Goal: Task Accomplishment & Management: Use online tool/utility

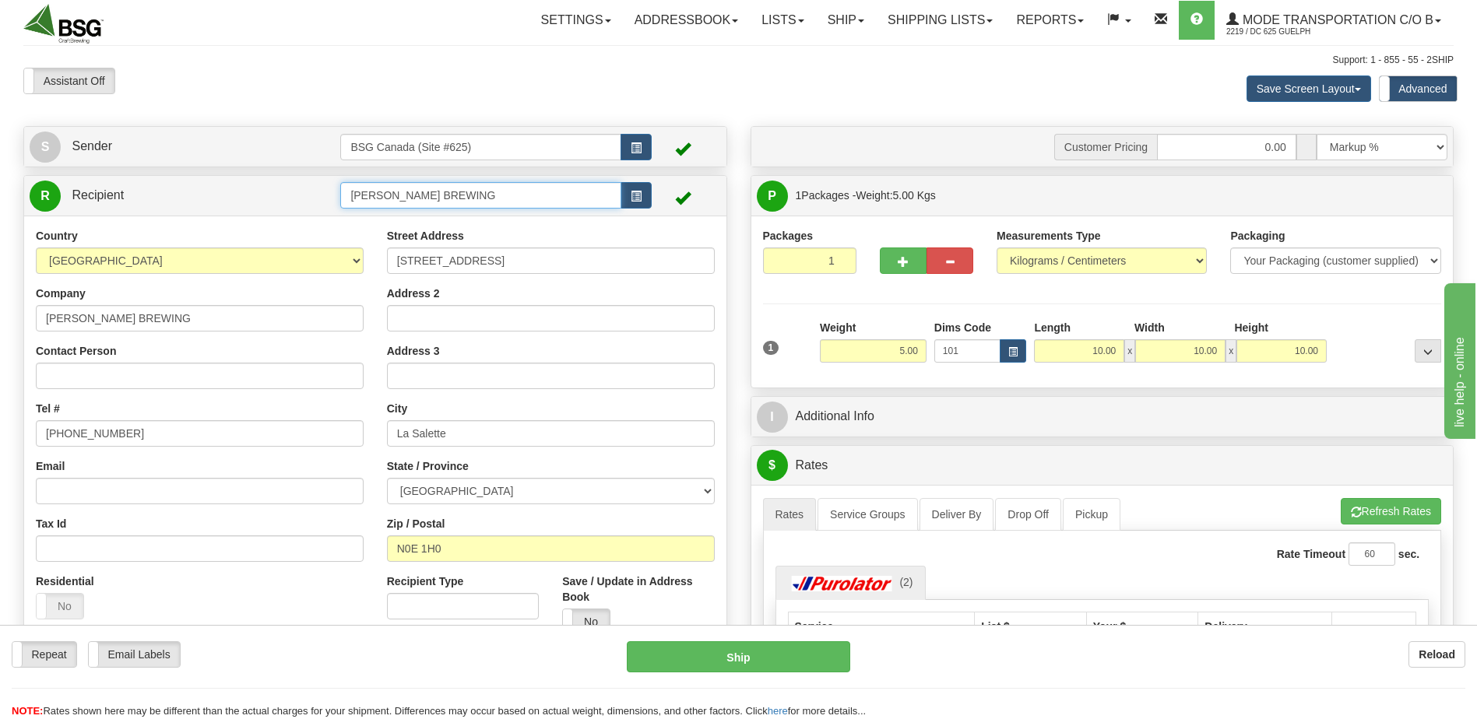
drag, startPoint x: 472, startPoint y: 188, endPoint x: 229, endPoint y: 194, distance: 243.0
click at [254, 192] on tr "R Recipient J [PERSON_NAME] BREWING" at bounding box center [375, 196] width 691 height 32
click at [448, 210] on li "TUSKET FALLS" at bounding box center [480, 219] width 279 height 20
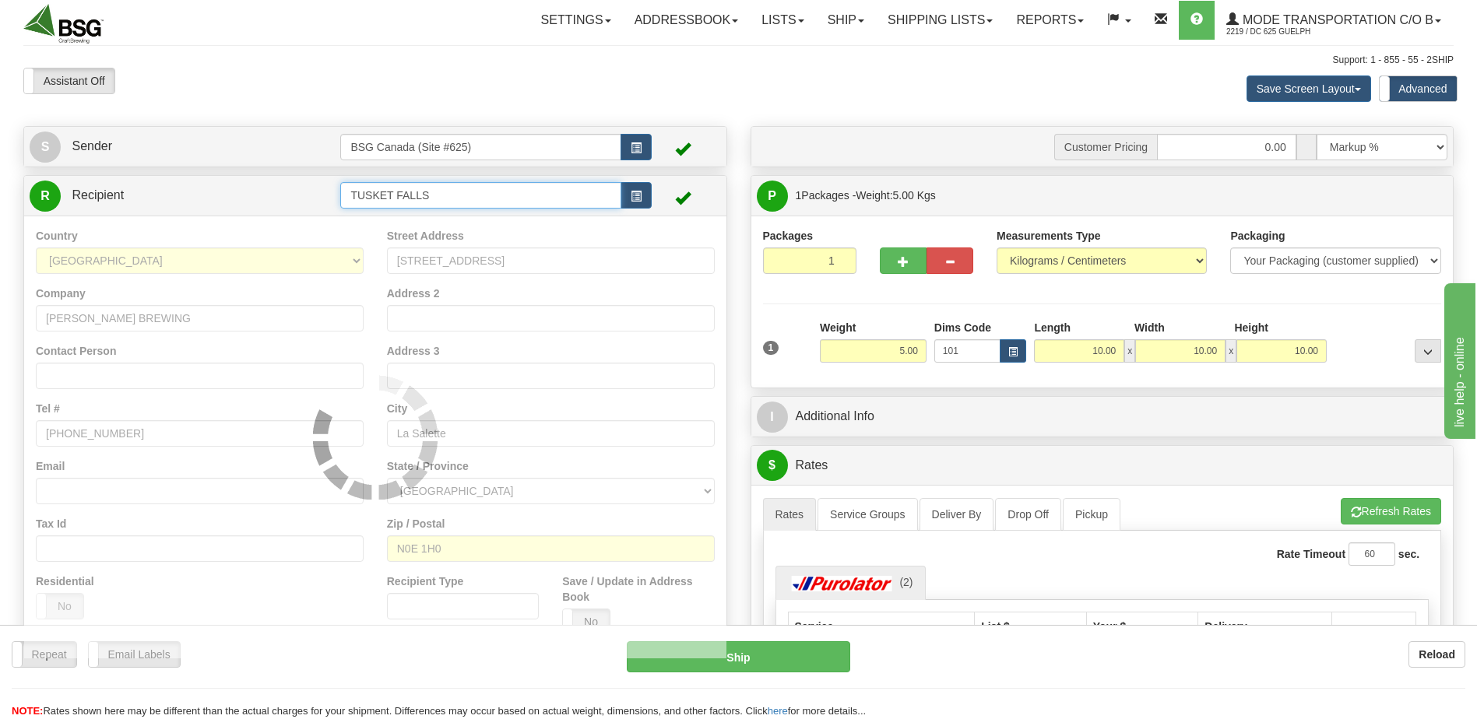
type input "TUSKET FALLS"
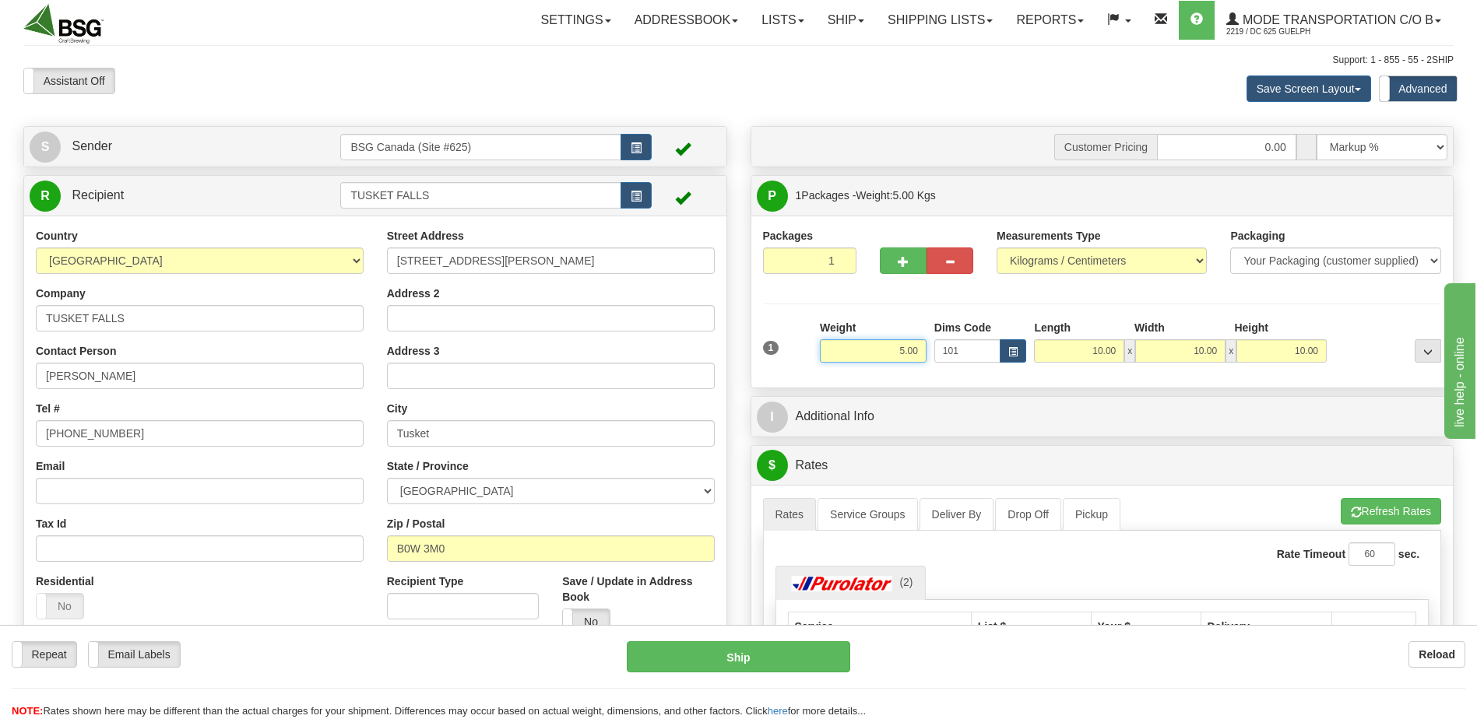
drag, startPoint x: 965, startPoint y: 358, endPoint x: 1070, endPoint y: 376, distance: 106.6
click at [1015, 364] on div "1 Weight 5.00 Dims Code 101" at bounding box center [1102, 347] width 687 height 55
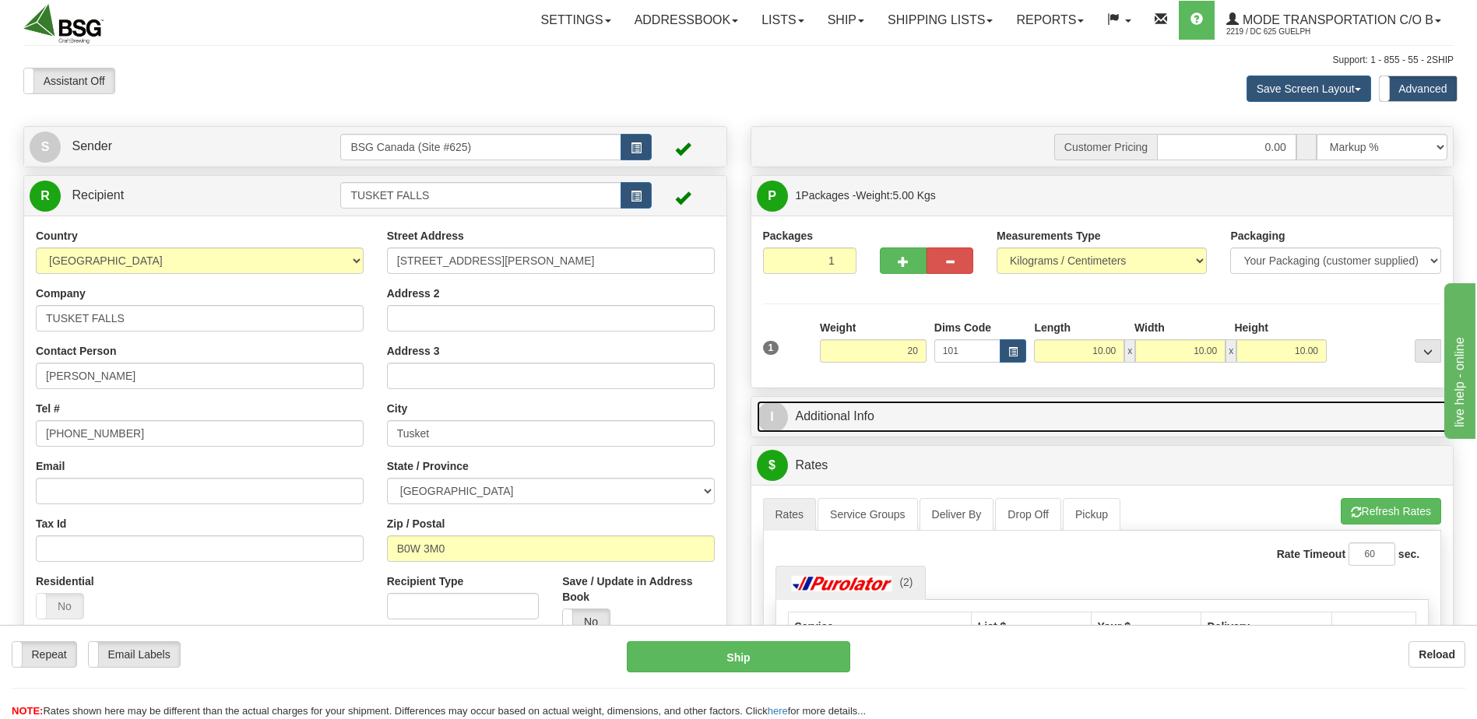
type input "20.00"
click at [1161, 427] on link "I Additional Info" at bounding box center [1102, 417] width 691 height 32
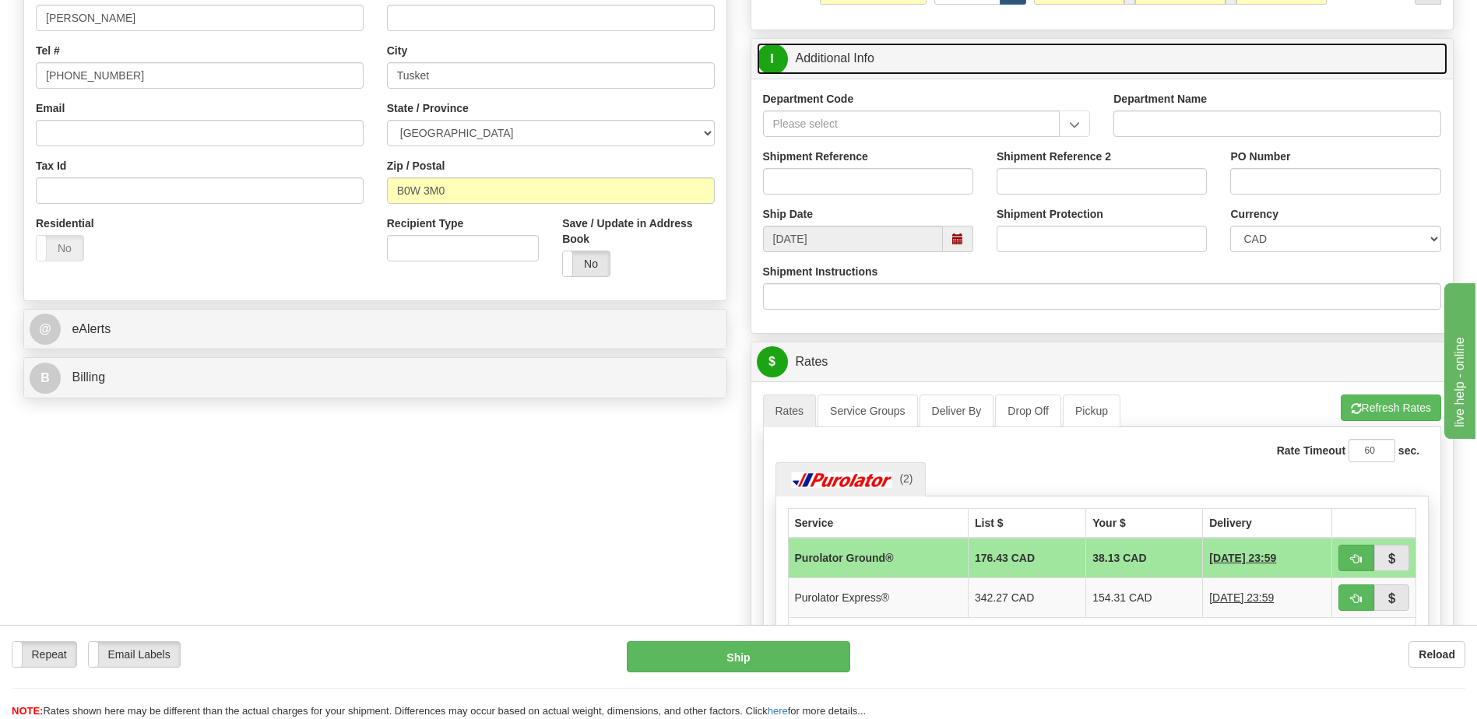
scroll to position [467, 0]
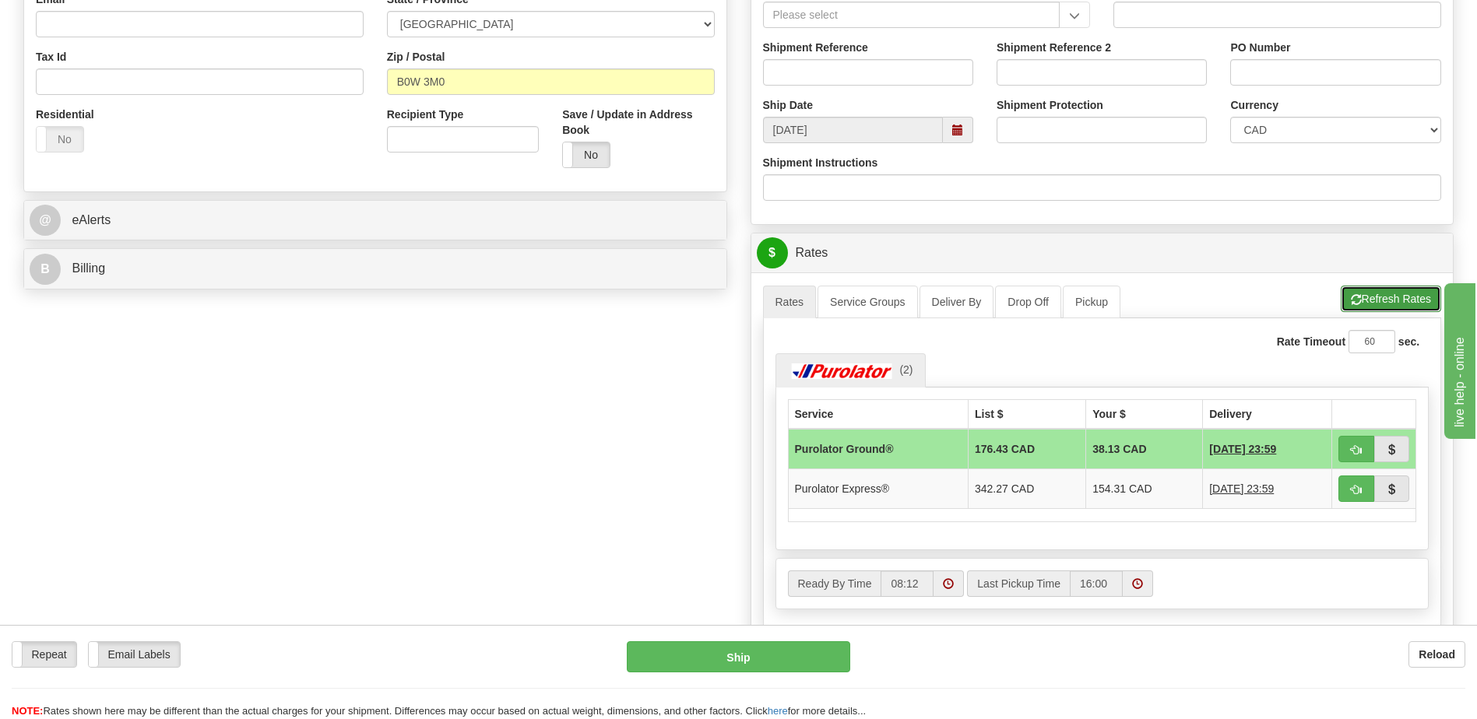
click at [1354, 300] on span "button" at bounding box center [1356, 300] width 11 height 10
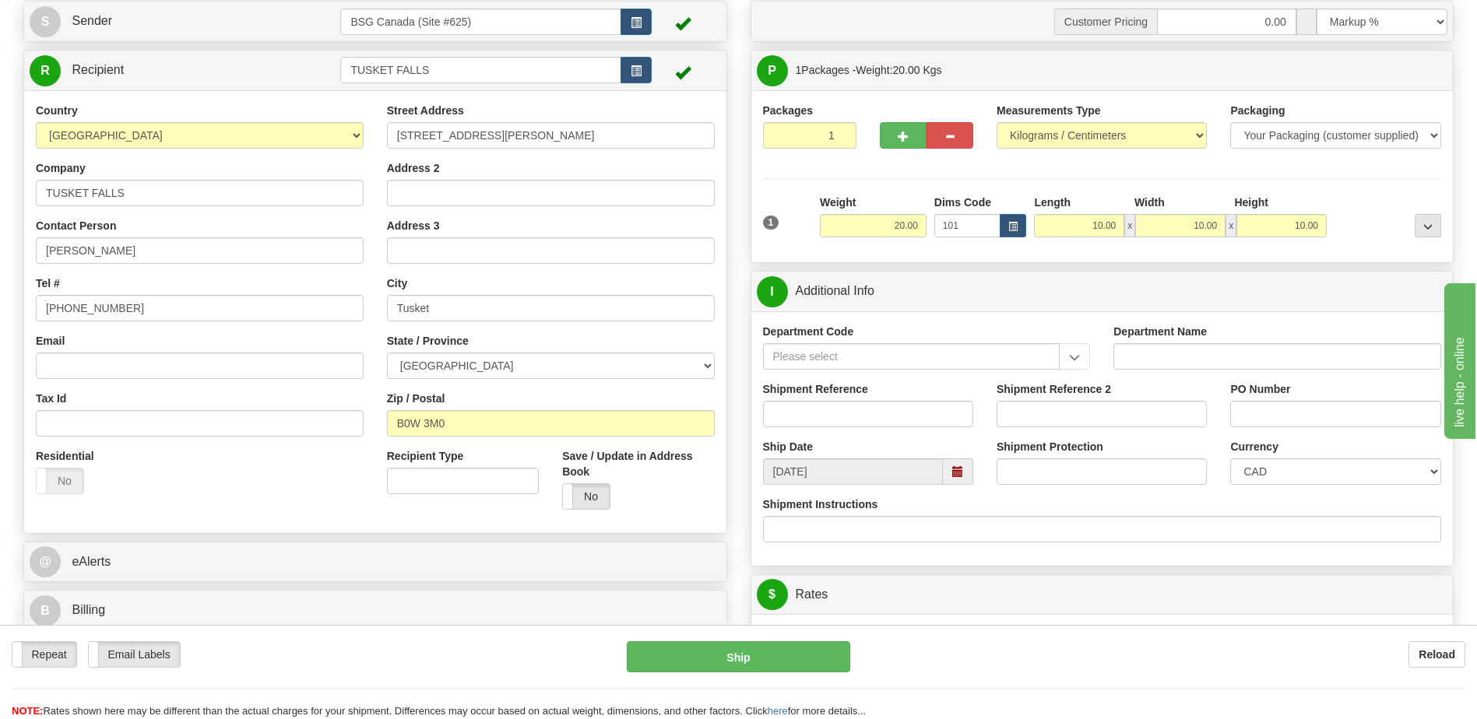
scroll to position [0, 0]
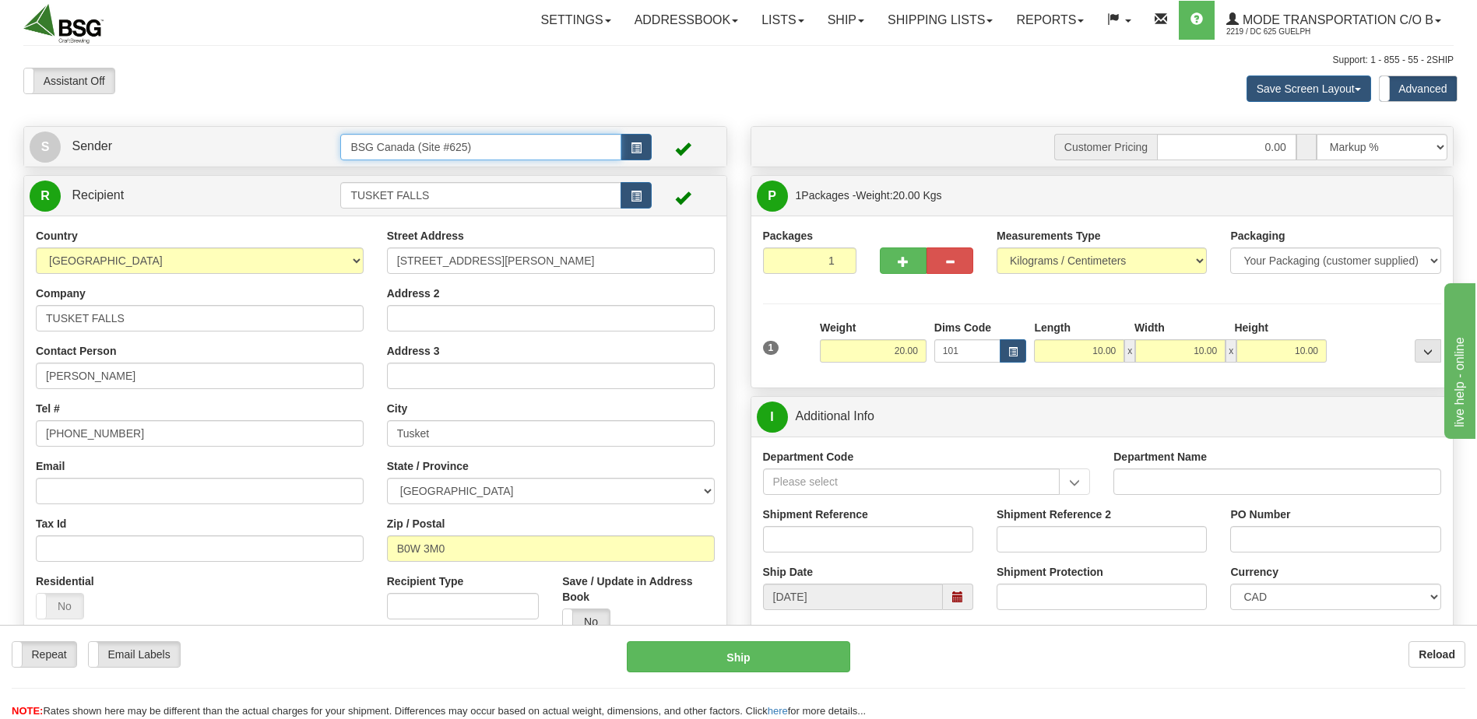
drag, startPoint x: 487, startPoint y: 147, endPoint x: 277, endPoint y: 146, distance: 210.2
click at [281, 146] on tr "S Sender BSG Canada (Site #625)" at bounding box center [375, 147] width 691 height 32
click at [386, 178] on div "BSG SAINT LAURENT 623" at bounding box center [477, 171] width 265 height 17
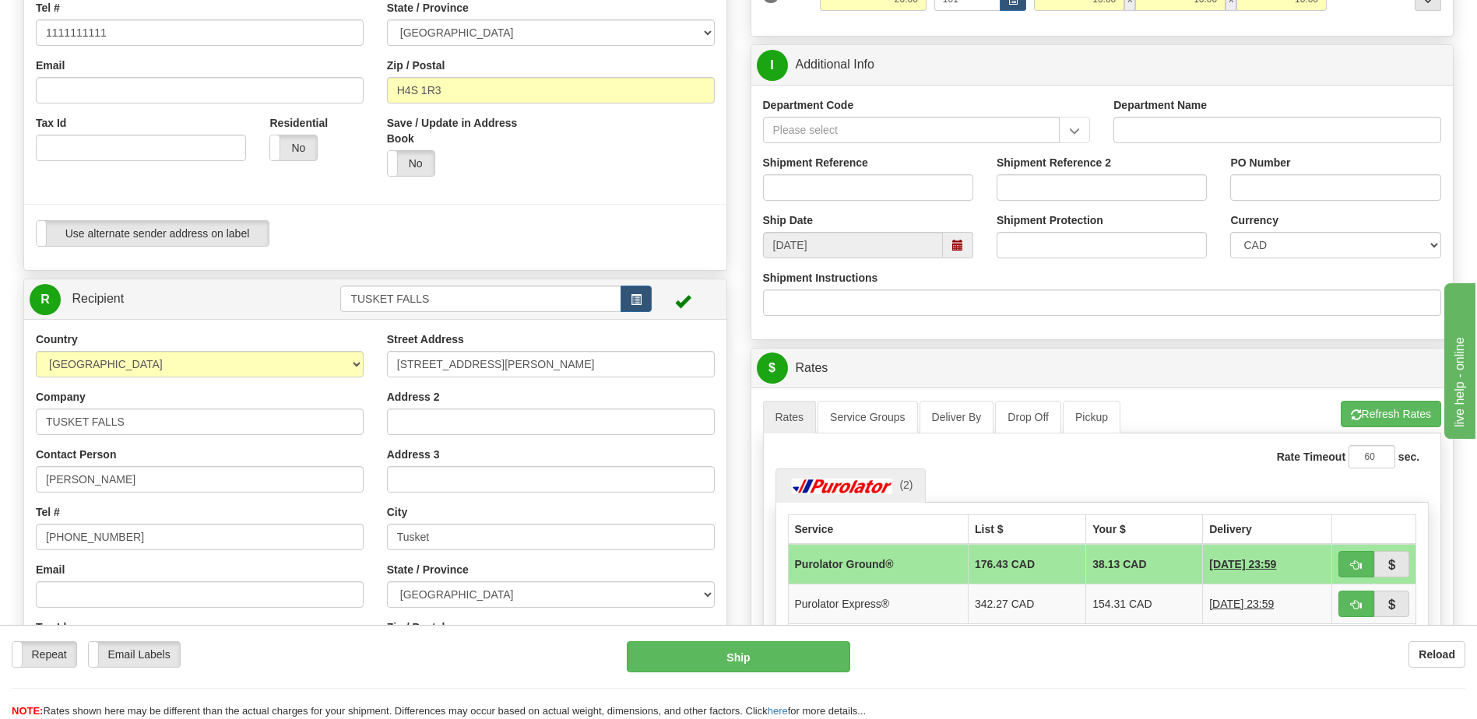
scroll to position [467, 0]
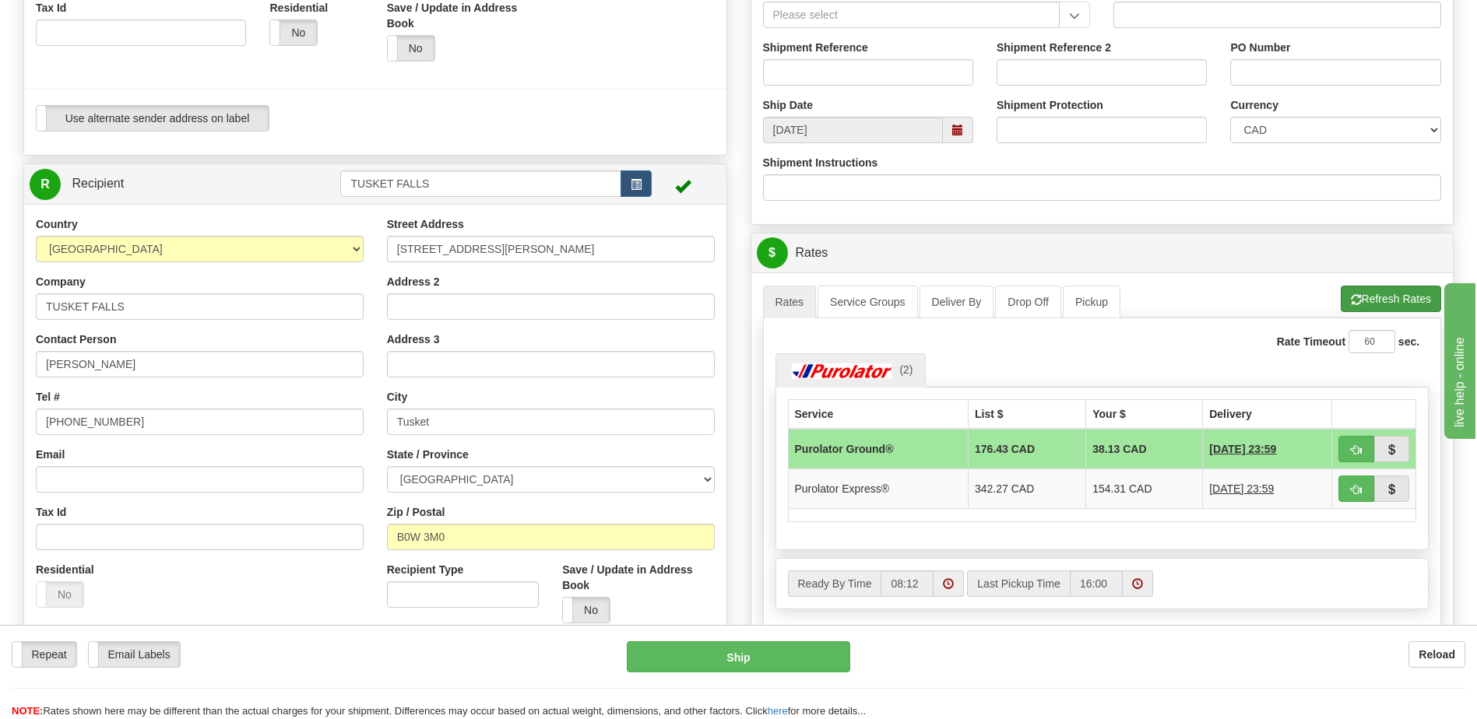
type input "BSG SAINT LAURENT 623"
click at [1386, 295] on button "Refresh Rates" at bounding box center [1391, 299] width 100 height 26
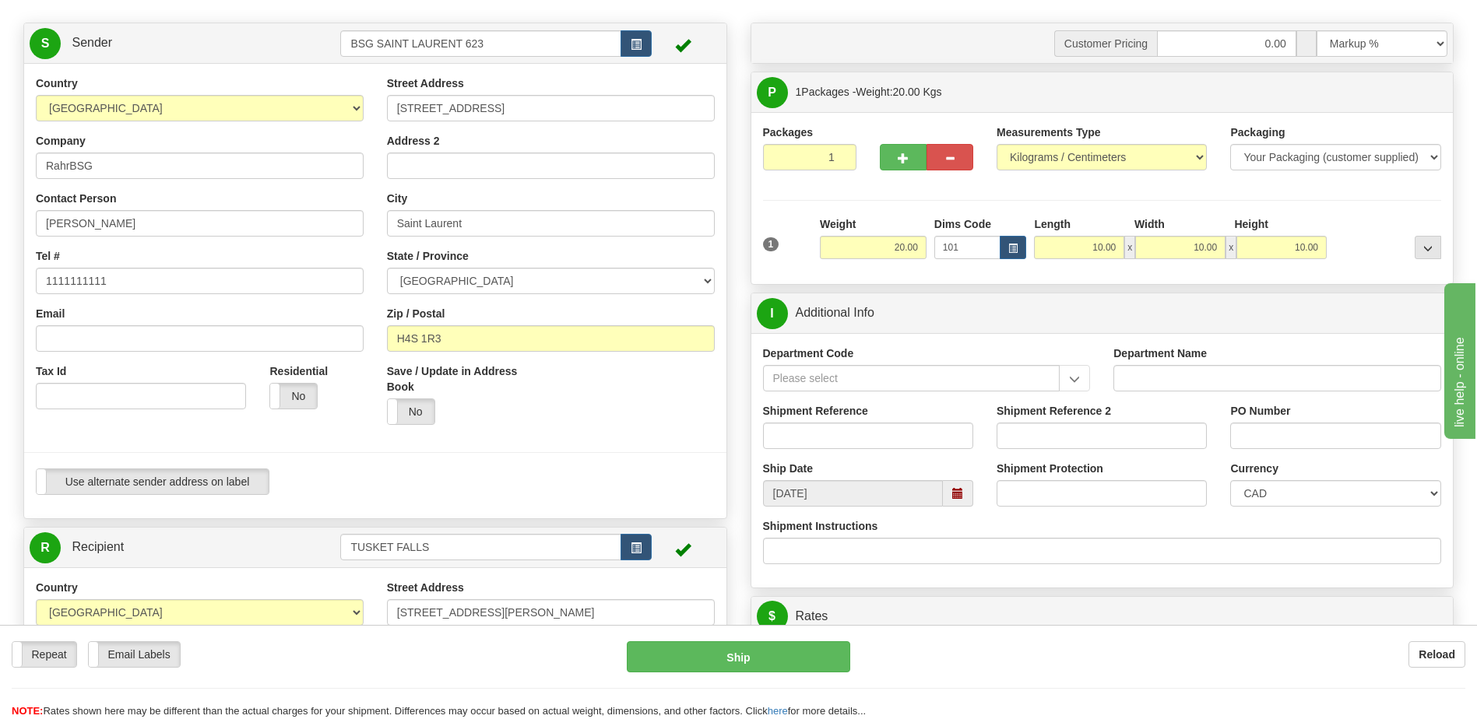
scroll to position [0, 0]
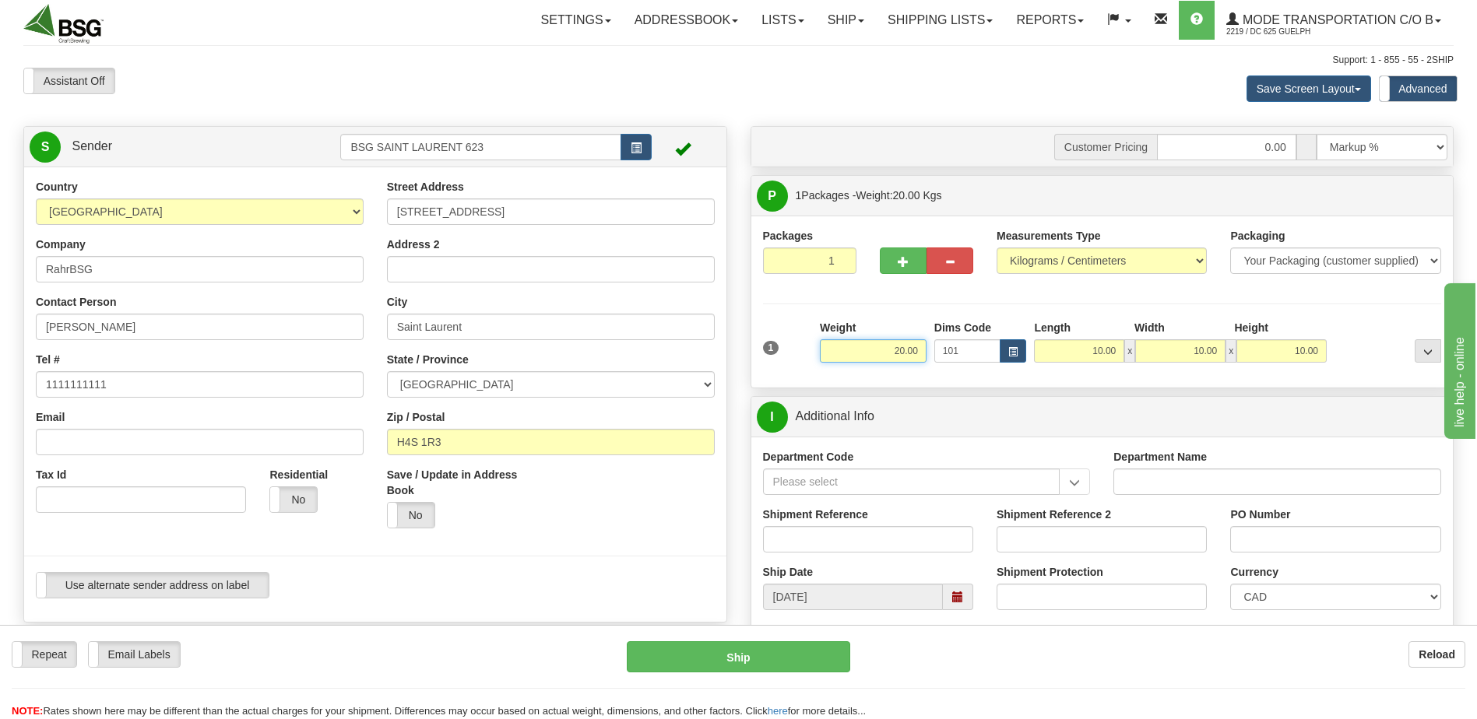
drag, startPoint x: 913, startPoint y: 353, endPoint x: 1280, endPoint y: 333, distance: 367.2
click at [1130, 355] on div "1 Weight 20.00 Dims Code 101" at bounding box center [1102, 347] width 687 height 55
type input "25.00"
click at [1323, 295] on div "Packages 1 1 Measurements Type" at bounding box center [1102, 302] width 679 height 148
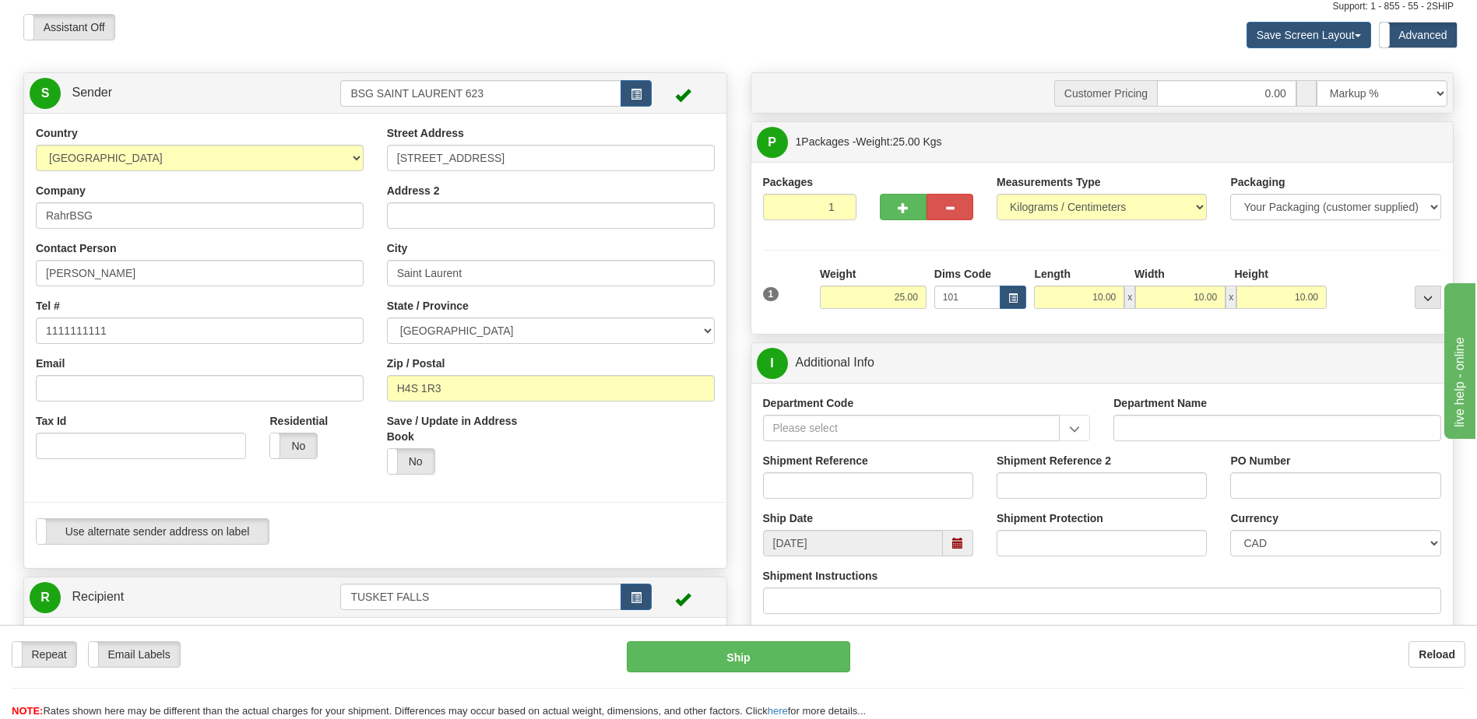
scroll to position [156, 0]
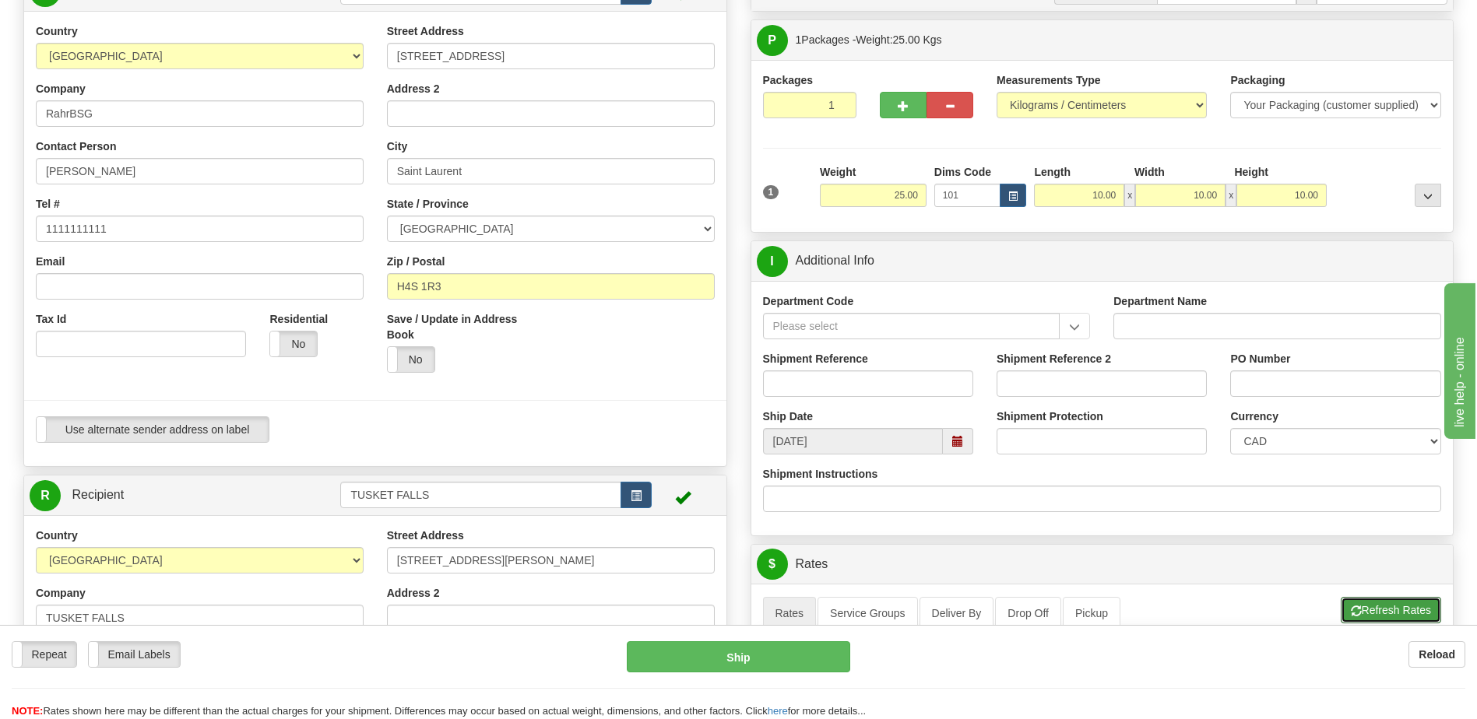
click at [1396, 607] on button "Refresh Rates" at bounding box center [1391, 610] width 100 height 26
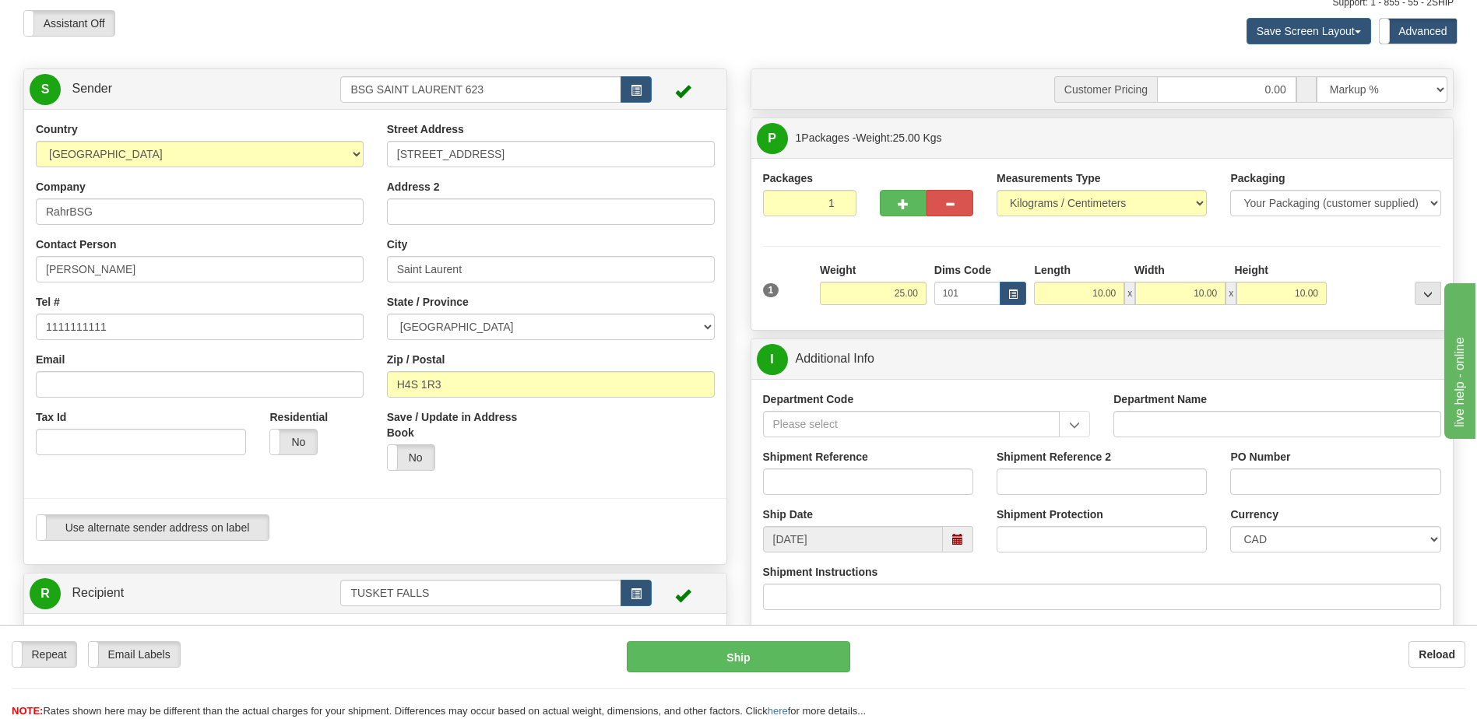
scroll to position [0, 0]
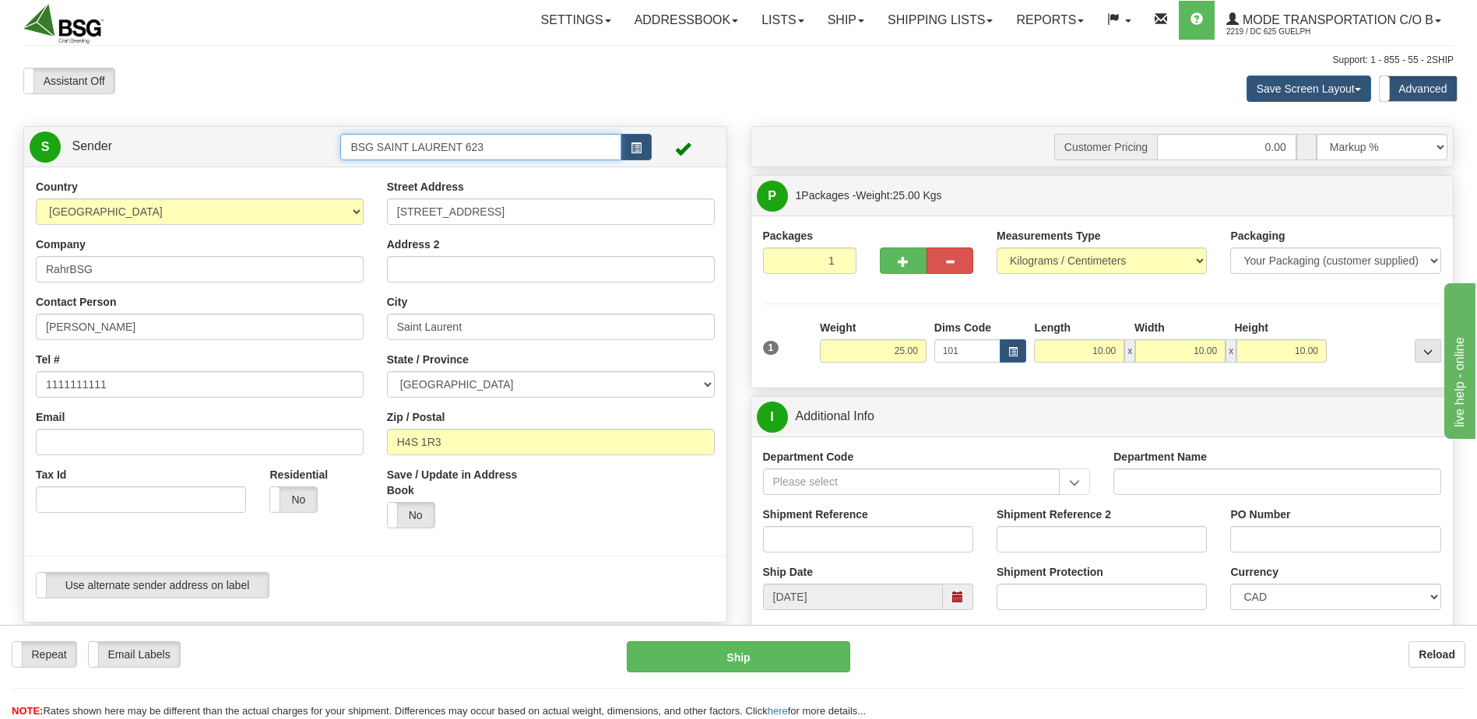
drag, startPoint x: 525, startPoint y: 143, endPoint x: 272, endPoint y: 141, distance: 253.8
click at [276, 141] on tr "S Sender BSG SAINT LAURENT 623" at bounding box center [375, 147] width 691 height 32
click at [540, 238] on div "Country [GEOGRAPHIC_DATA] [GEOGRAPHIC_DATA] [GEOGRAPHIC_DATA] [GEOGRAPHIC_DATA]…" at bounding box center [375, 394] width 702 height 455
drag, startPoint x: 578, startPoint y: 146, endPoint x: 286, endPoint y: 135, distance: 291.4
click at [291, 135] on tr "S Sender default" at bounding box center [375, 147] width 691 height 32
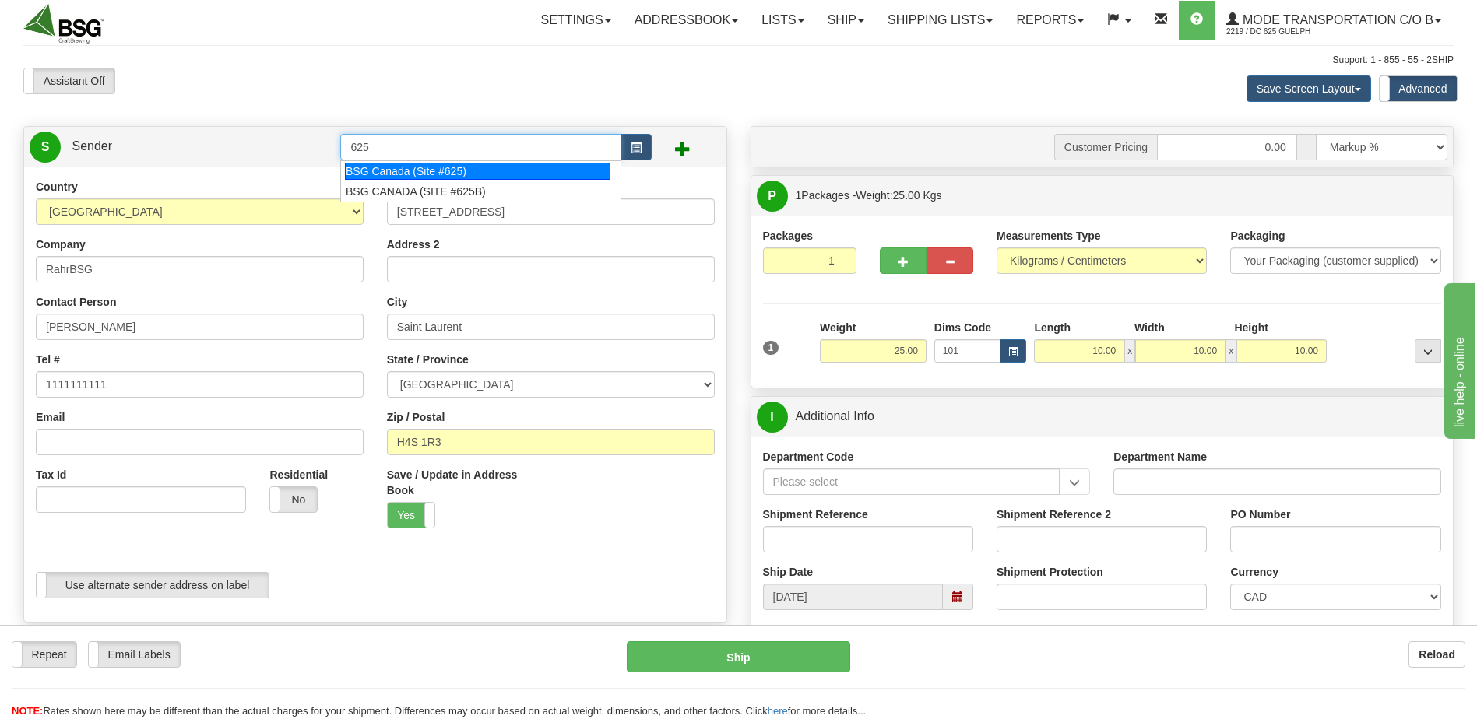
click at [447, 167] on div "BSG Canada (Site #625)" at bounding box center [477, 171] width 265 height 17
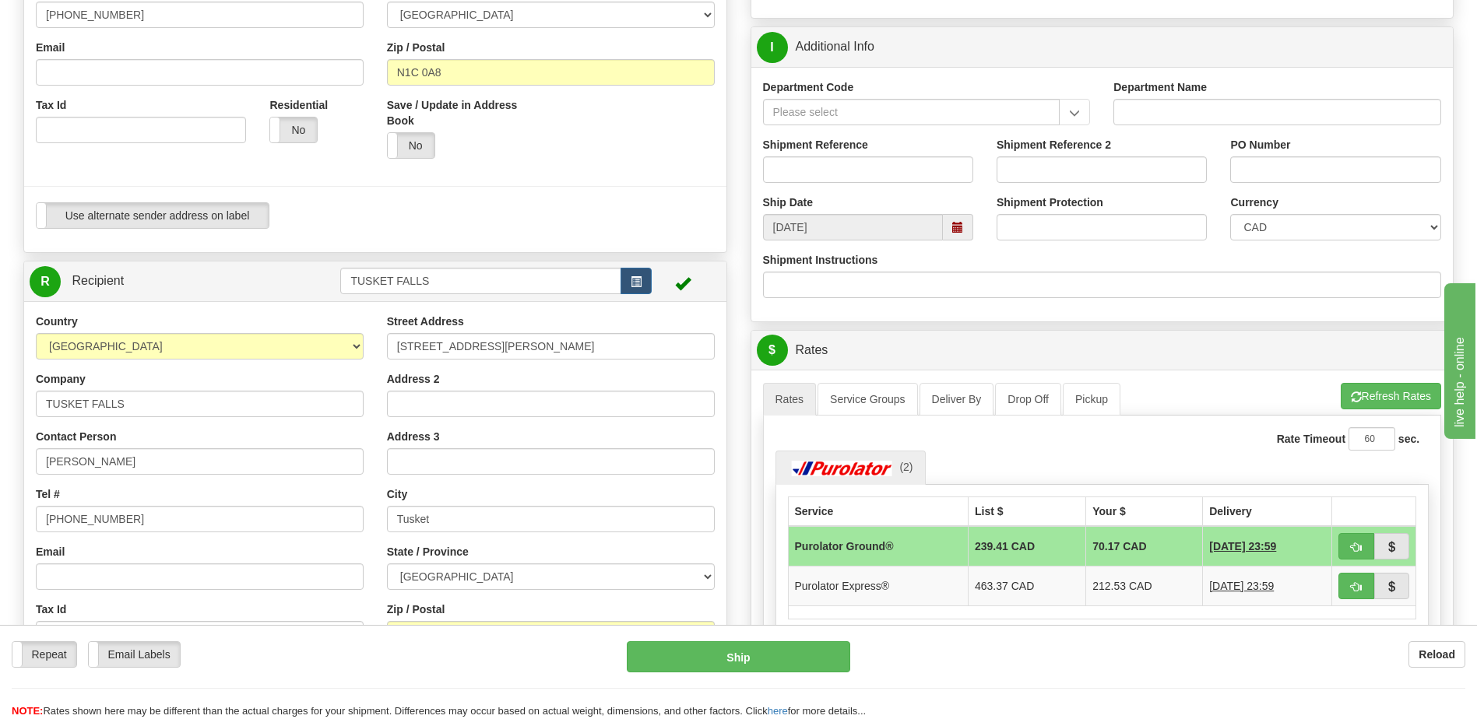
scroll to position [467, 0]
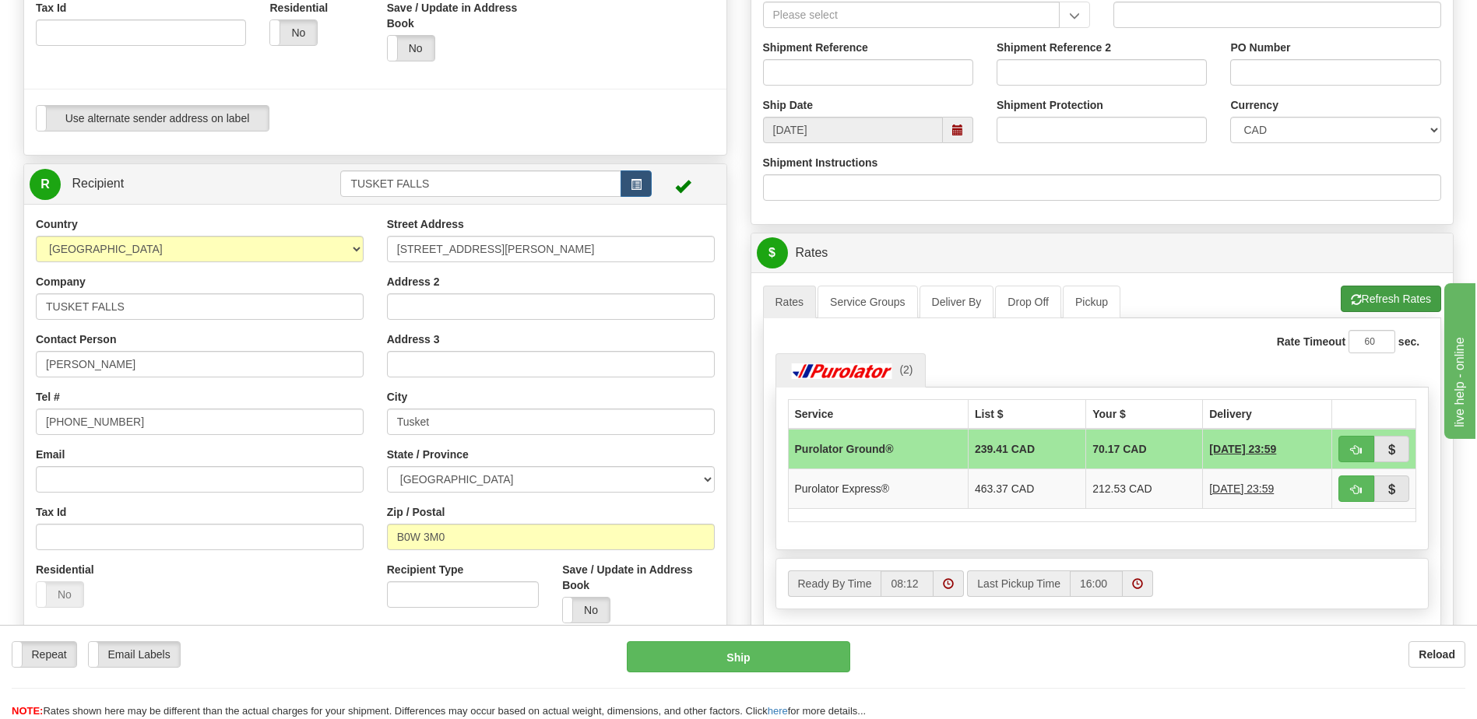
type input "BSG Canada (Site #625)"
click at [1362, 304] on button "Refresh Rates" at bounding box center [1391, 299] width 100 height 26
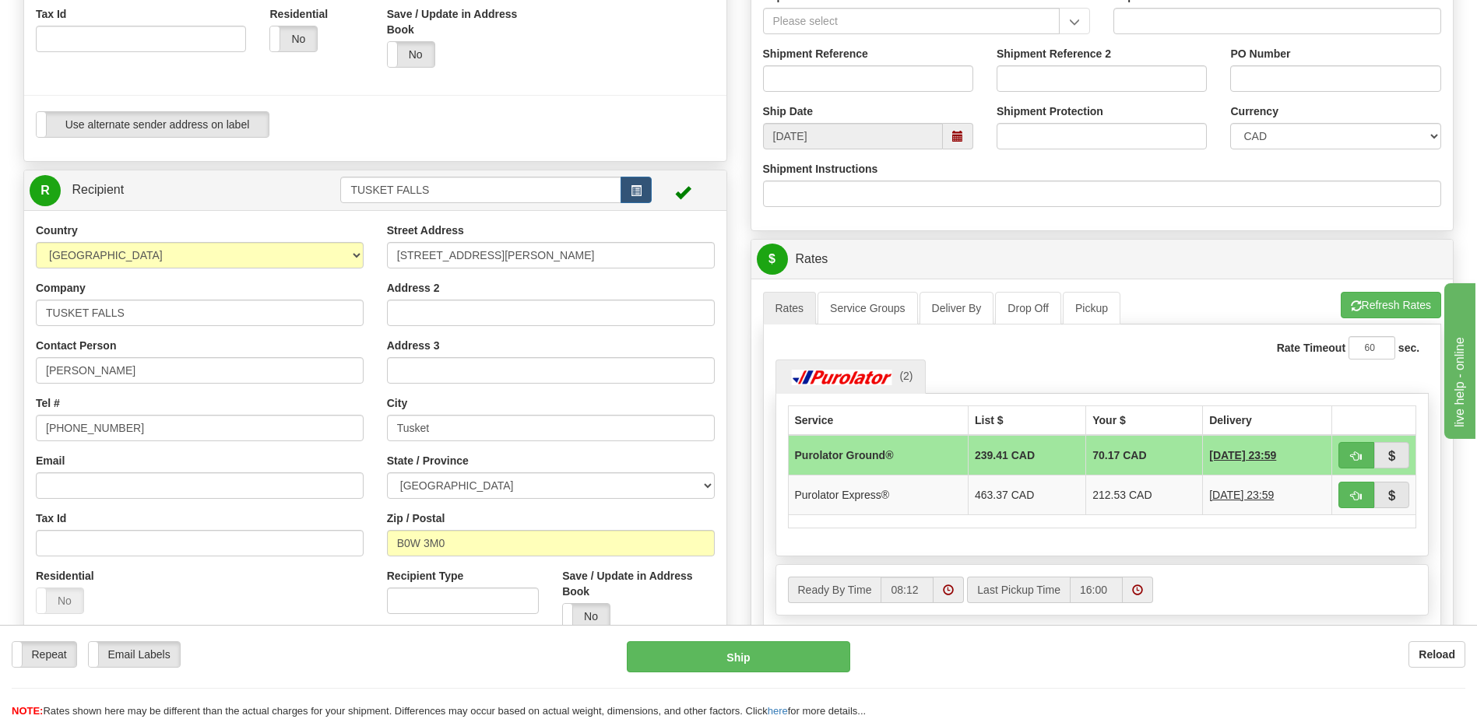
scroll to position [78, 0]
